Goal: Check status

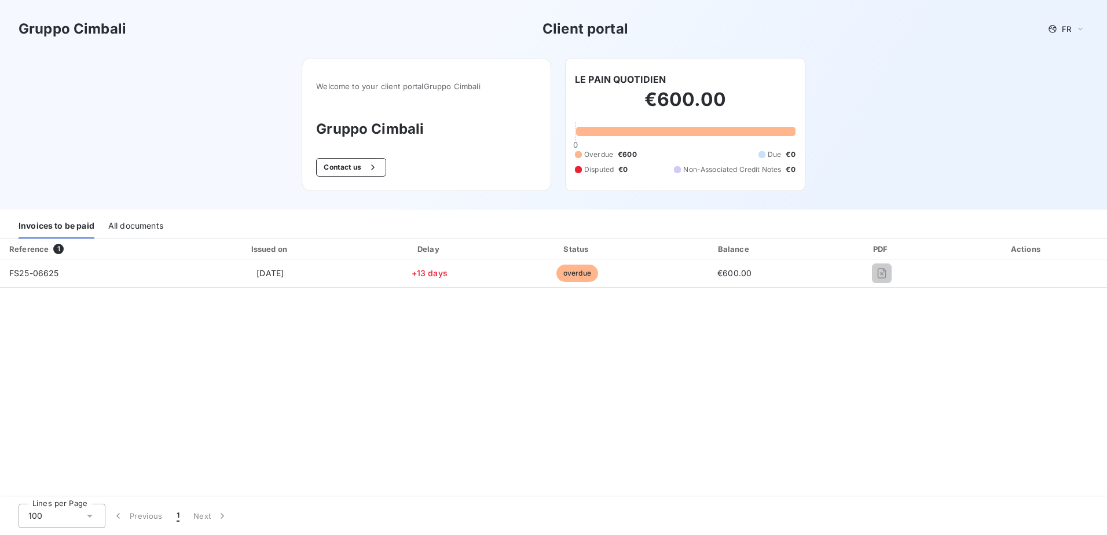
click at [136, 222] on div "All documents" at bounding box center [135, 226] width 55 height 24
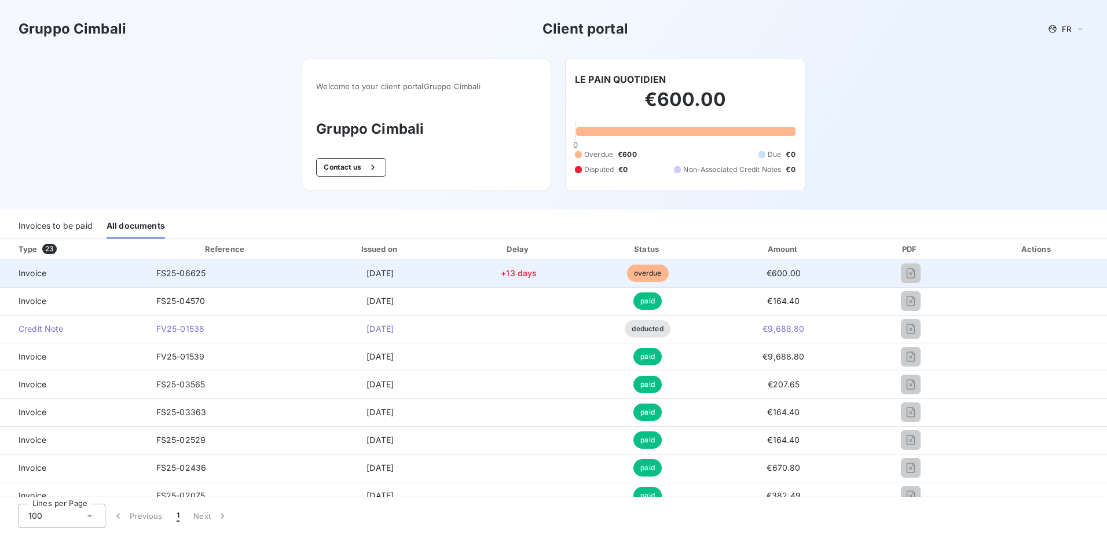
click at [168, 273] on span "FS25-06625" at bounding box center [181, 273] width 50 height 10
click at [60, 275] on span "Invoice" at bounding box center [73, 273] width 129 height 12
click at [654, 270] on span "overdue" at bounding box center [648, 273] width 42 height 17
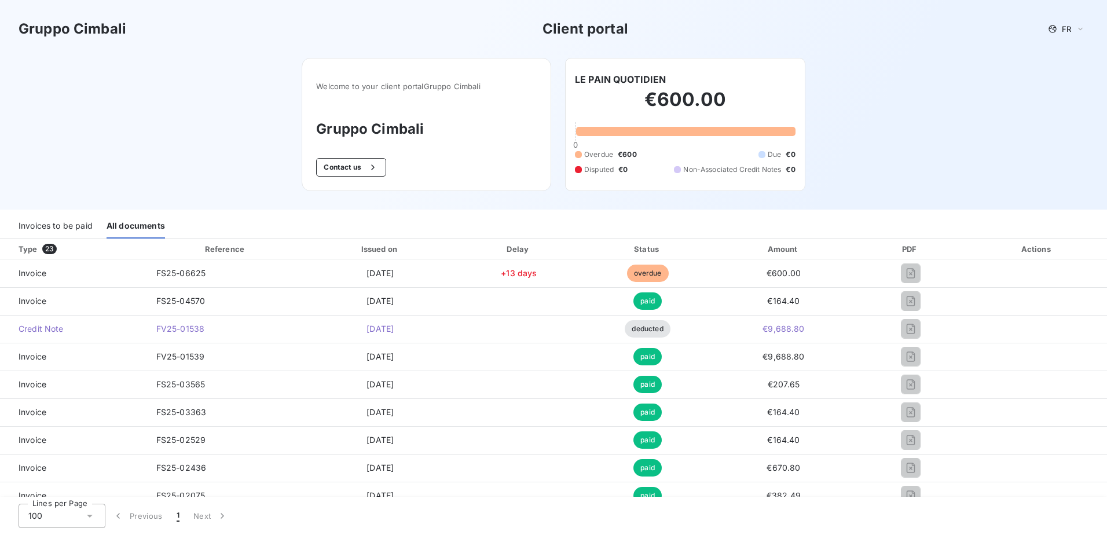
click at [57, 227] on div "Invoices to be paid" at bounding box center [56, 226] width 74 height 24
